Goal: Task Accomplishment & Management: Manage account settings

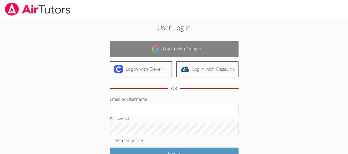
click at [175, 46] on link "Log in with Google" at bounding box center [174, 49] width 129 height 16
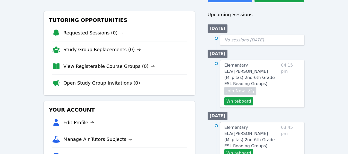
scroll to position [77, 0]
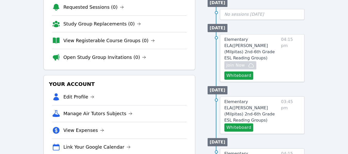
click at [263, 100] on span "Elementary ELA ( [PERSON_NAME] (Milpitas) 2nd-6th Grade ESL Reading Groups )" at bounding box center [249, 110] width 50 height 23
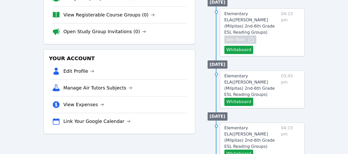
scroll to position [129, 0]
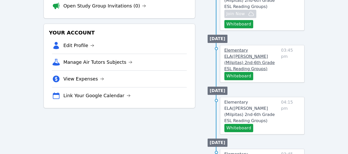
click at [240, 48] on span "Elementary ELA ( [PERSON_NAME] (Milpitas) 2nd-6th Grade ESL Reading Groups )" at bounding box center [249, 59] width 50 height 23
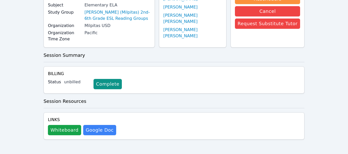
scroll to position [8, 0]
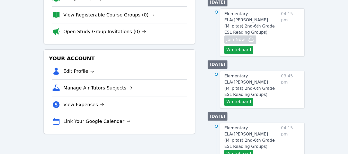
scroll to position [77, 0]
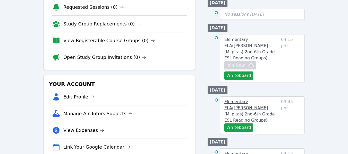
click at [253, 100] on span "Elementary ELA ( [PERSON_NAME] (Milpitas) 2nd-6th Grade ESL Reading Groups )" at bounding box center [249, 110] width 50 height 23
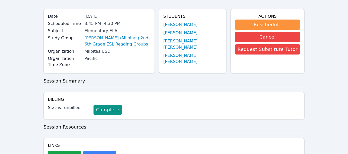
scroll to position [8, 0]
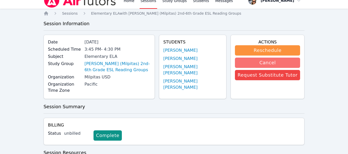
click at [270, 60] on button "Cancel" at bounding box center [267, 63] width 65 height 10
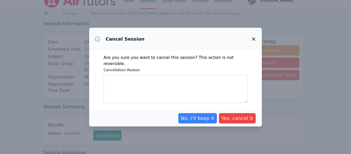
click at [251, 39] on icon "button" at bounding box center [254, 39] width 6 height 6
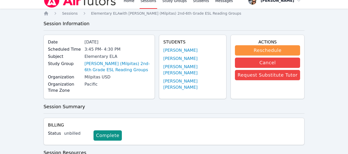
scroll to position [0, 0]
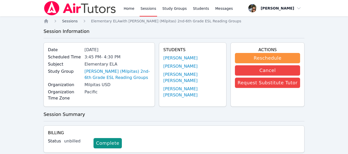
click at [71, 20] on span "Sessions" at bounding box center [70, 21] width 16 height 4
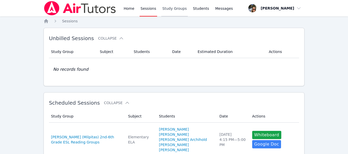
click at [171, 9] on link "Study Groups" at bounding box center [174, 8] width 26 height 16
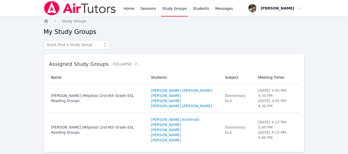
scroll to position [10, 0]
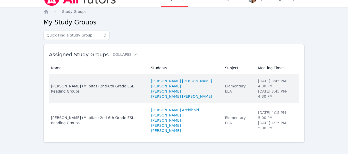
click at [89, 88] on div "[PERSON_NAME] (Milpitas) 2nd-6th Grade ESL Reading Groups" at bounding box center [98, 89] width 94 height 10
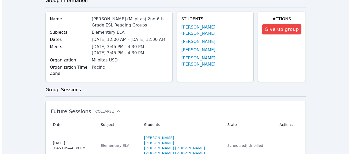
scroll to position [26, 0]
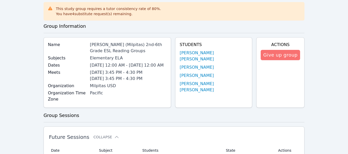
click at [275, 58] on button "Give up group" at bounding box center [279, 55] width 39 height 10
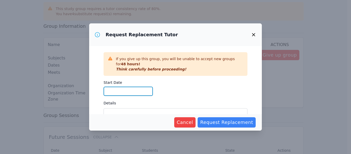
click at [121, 92] on input "Start Date" at bounding box center [128, 91] width 49 height 9
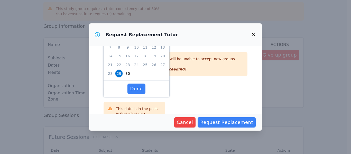
click at [119, 72] on span "29" at bounding box center [118, 73] width 7 height 7
click at [136, 87] on span "Done" at bounding box center [136, 88] width 13 height 7
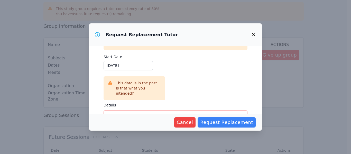
scroll to position [0, 0]
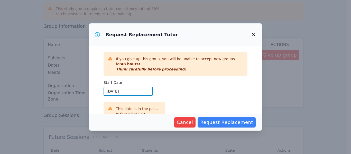
click at [126, 91] on input "[DATE]" at bounding box center [128, 91] width 49 height 9
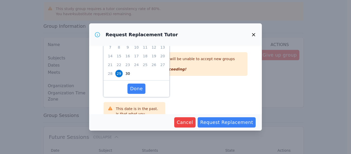
click at [128, 73] on span "30" at bounding box center [127, 73] width 7 height 7
type input "[DATE]"
click at [137, 87] on span "Done" at bounding box center [136, 88] width 13 height 7
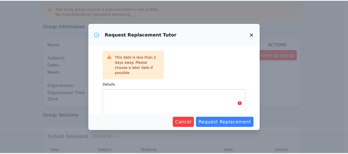
scroll to position [62, 0]
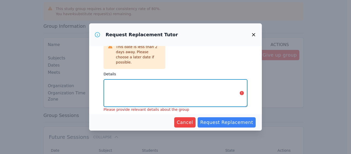
click at [171, 85] on textarea "Details" at bounding box center [176, 93] width 144 height 28
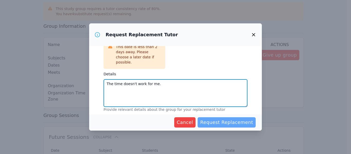
type textarea "The time doesn't work for me."
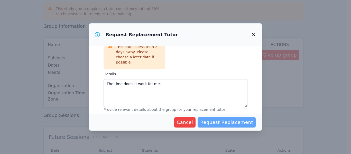
click at [230, 121] on span "Request Replacement" at bounding box center [226, 122] width 53 height 7
